Goal: Browse casually

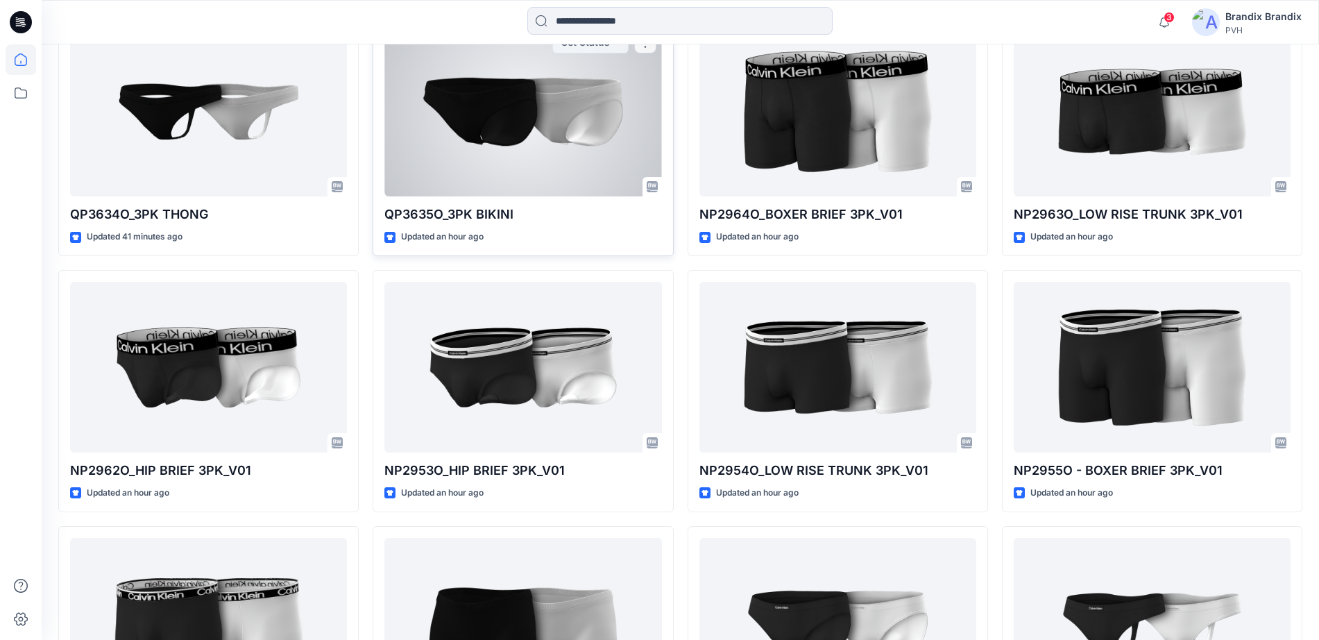
scroll to position [659, 0]
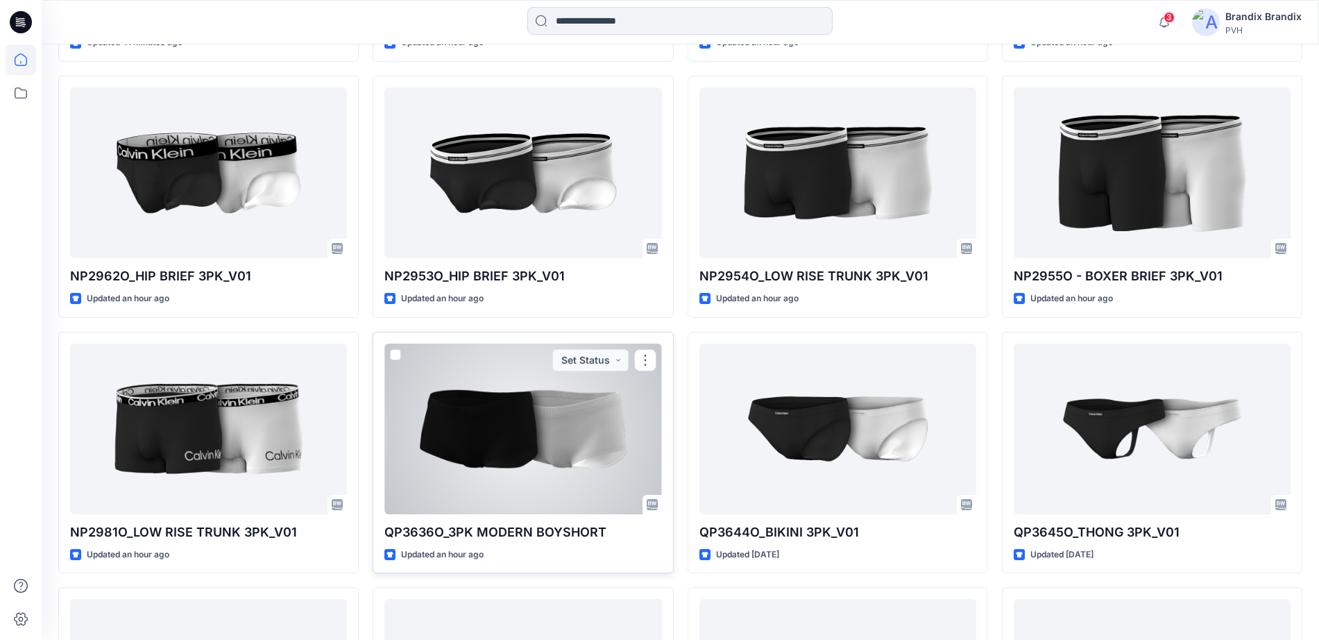
click at [510, 412] on div at bounding box center [522, 429] width 277 height 171
